Goal: Task Accomplishment & Management: Complete application form

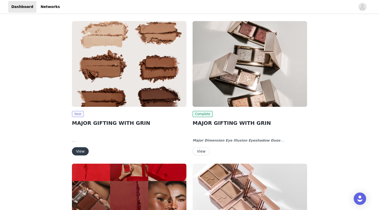
click at [75, 117] on span "New" at bounding box center [78, 114] width 12 height 6
click at [92, 99] on img at bounding box center [129, 64] width 114 height 86
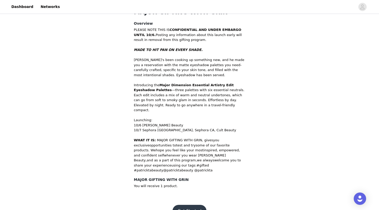
scroll to position [151, 0]
click at [182, 205] on button "Get Started" at bounding box center [189, 211] width 34 height 12
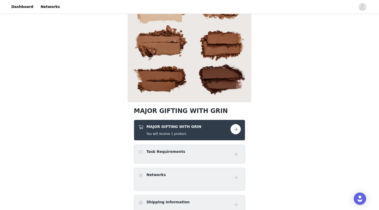
scroll to position [47, 0]
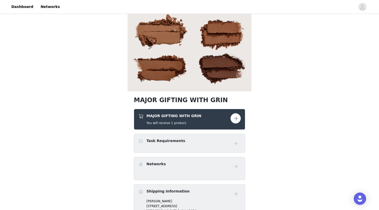
click at [177, 121] on h5 "You will receive 1 product." at bounding box center [173, 123] width 55 height 5
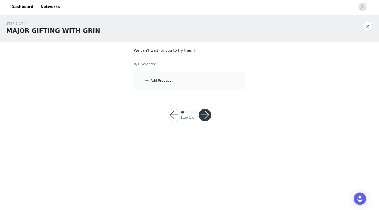
click at [178, 77] on div "Add Product" at bounding box center [189, 80] width 111 height 19
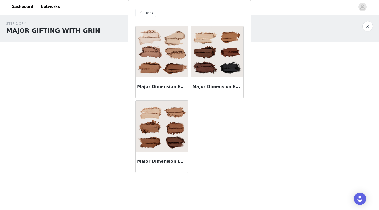
click at [166, 117] on img at bounding box center [162, 127] width 52 height 52
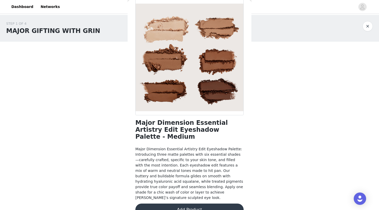
scroll to position [26, 0]
click at [183, 204] on button "Add Product" at bounding box center [189, 210] width 108 height 12
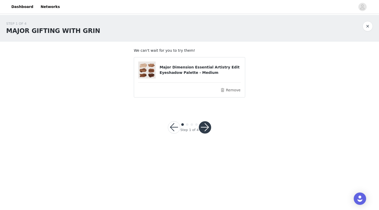
click at [208, 123] on button "button" at bounding box center [205, 127] width 12 height 12
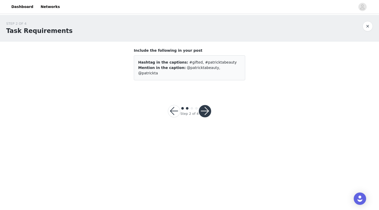
click at [207, 109] on button "button" at bounding box center [205, 111] width 12 height 12
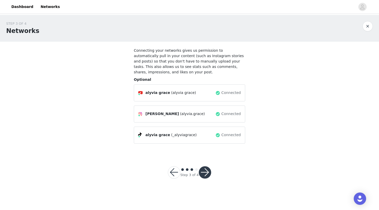
click at [203, 172] on button "button" at bounding box center [205, 172] width 12 height 12
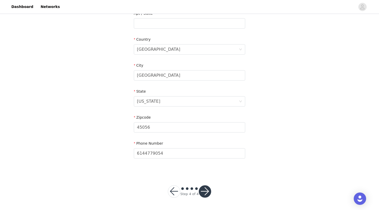
scroll to position [141, 0]
click at [203, 193] on button "button" at bounding box center [205, 192] width 12 height 12
